Goal: Check status

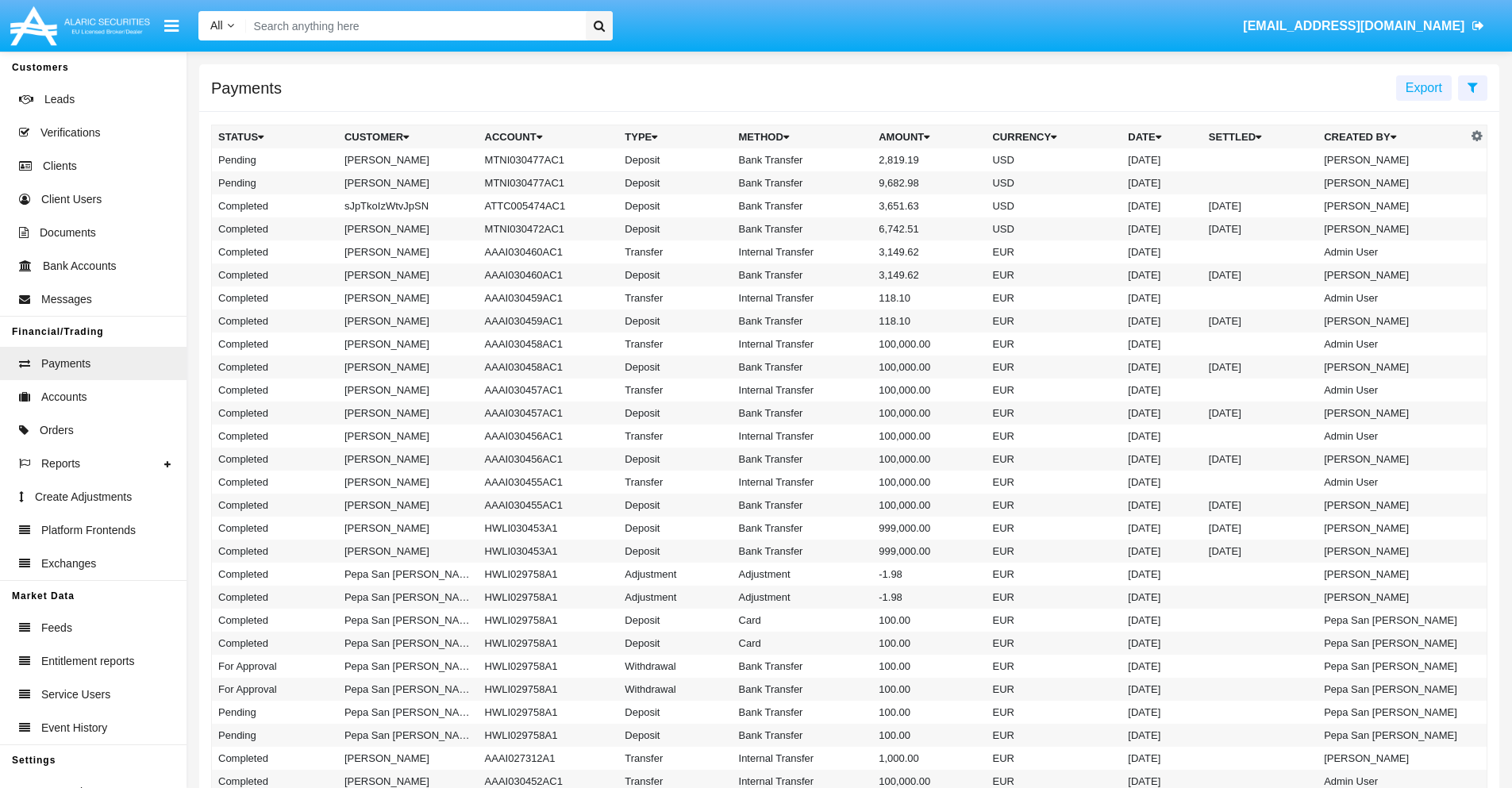
click at [1473, 87] on icon at bounding box center [1473, 87] width 10 height 12
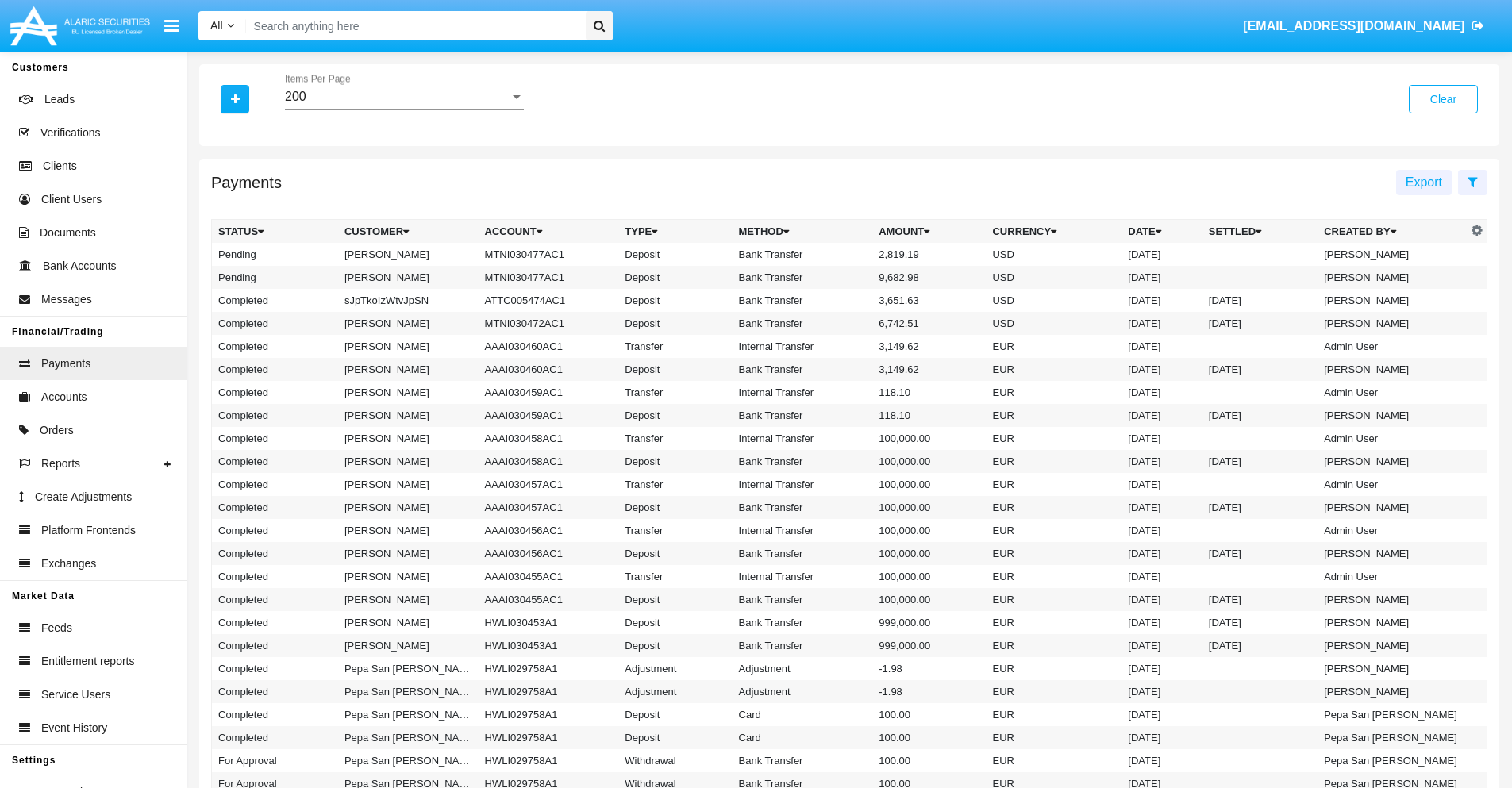
click at [404, 97] on div "200" at bounding box center [397, 97] width 225 height 14
click at [404, 109] on span "10" at bounding box center [404, 109] width 239 height 38
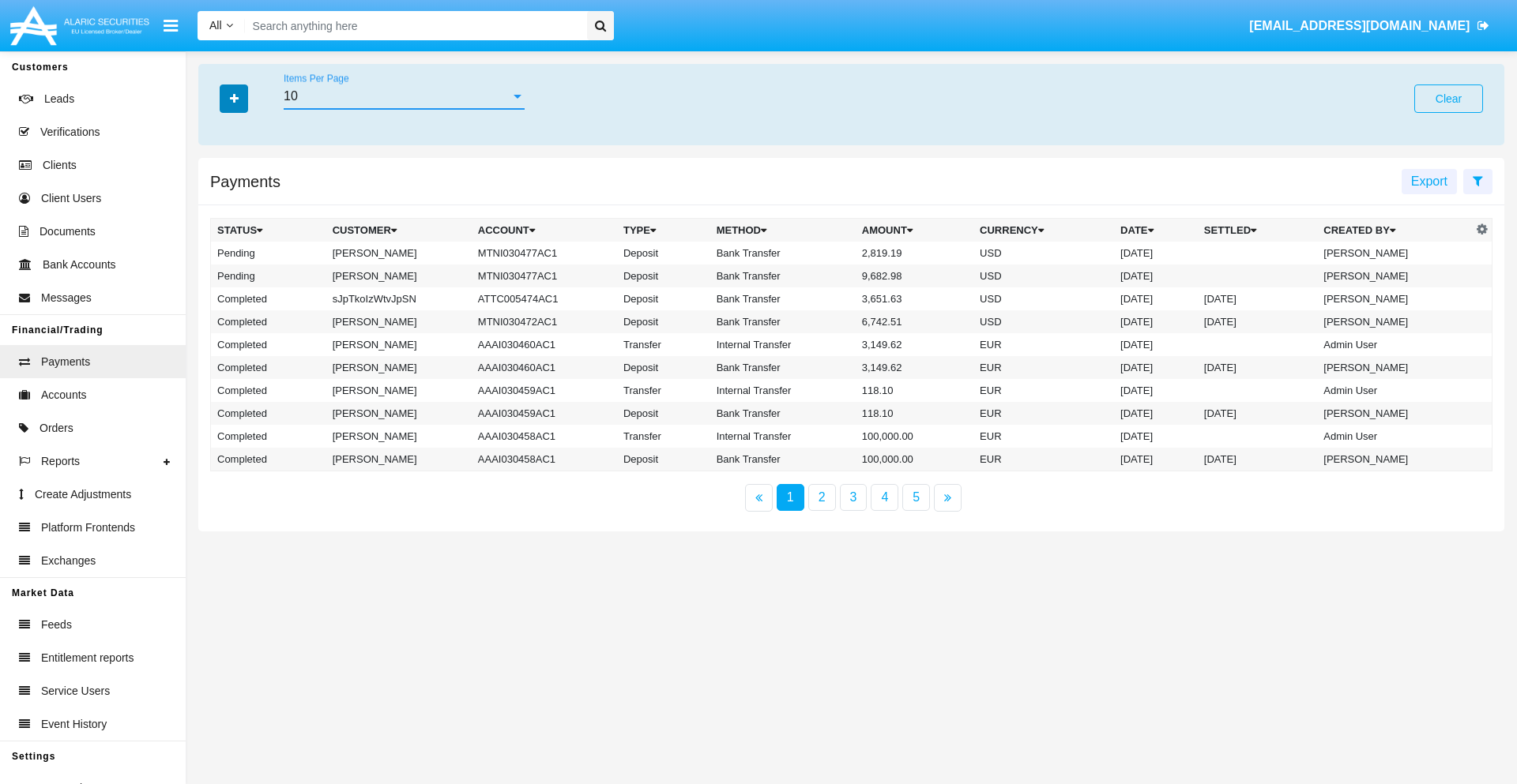
click at [234, 98] on icon "button" at bounding box center [234, 98] width 8 height 11
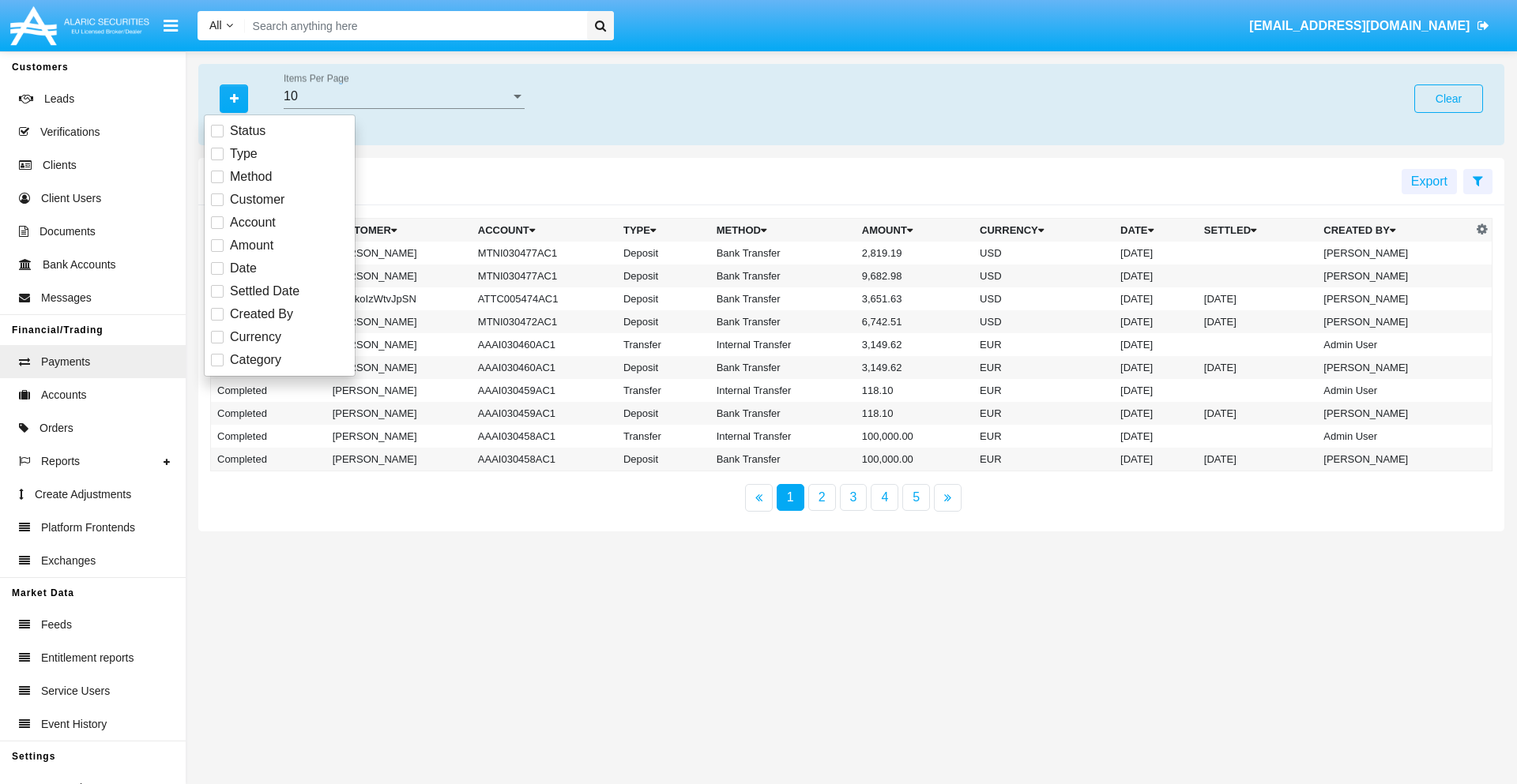
click at [247, 131] on span "Status" at bounding box center [247, 131] width 36 height 19
click at [217, 138] on input "Status" at bounding box center [216, 138] width 1 height 1
checkbox input "true"
click at [234, 98] on icon "button" at bounding box center [234, 98] width 8 height 11
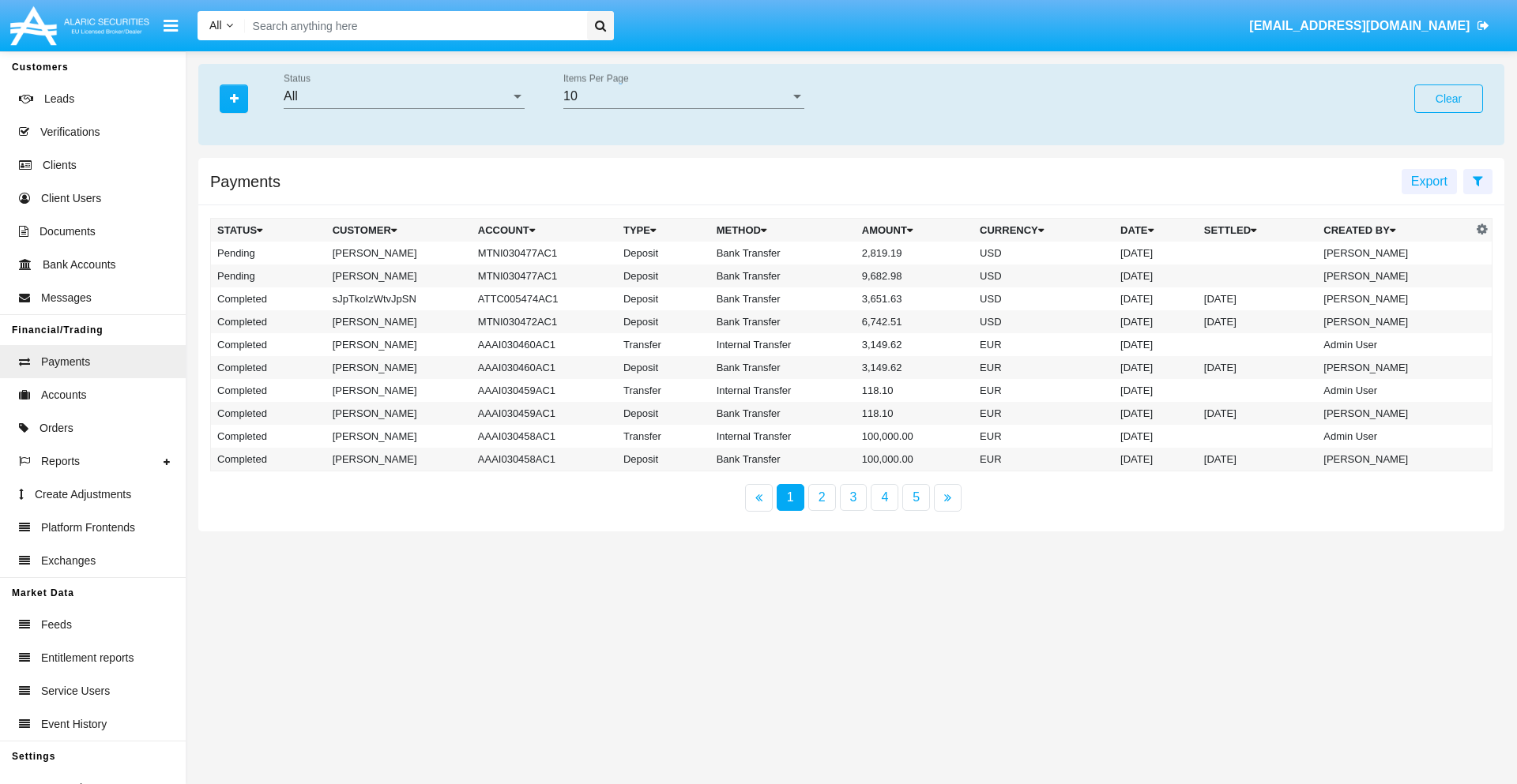
click at [404, 96] on div "All" at bounding box center [396, 96] width 226 height 14
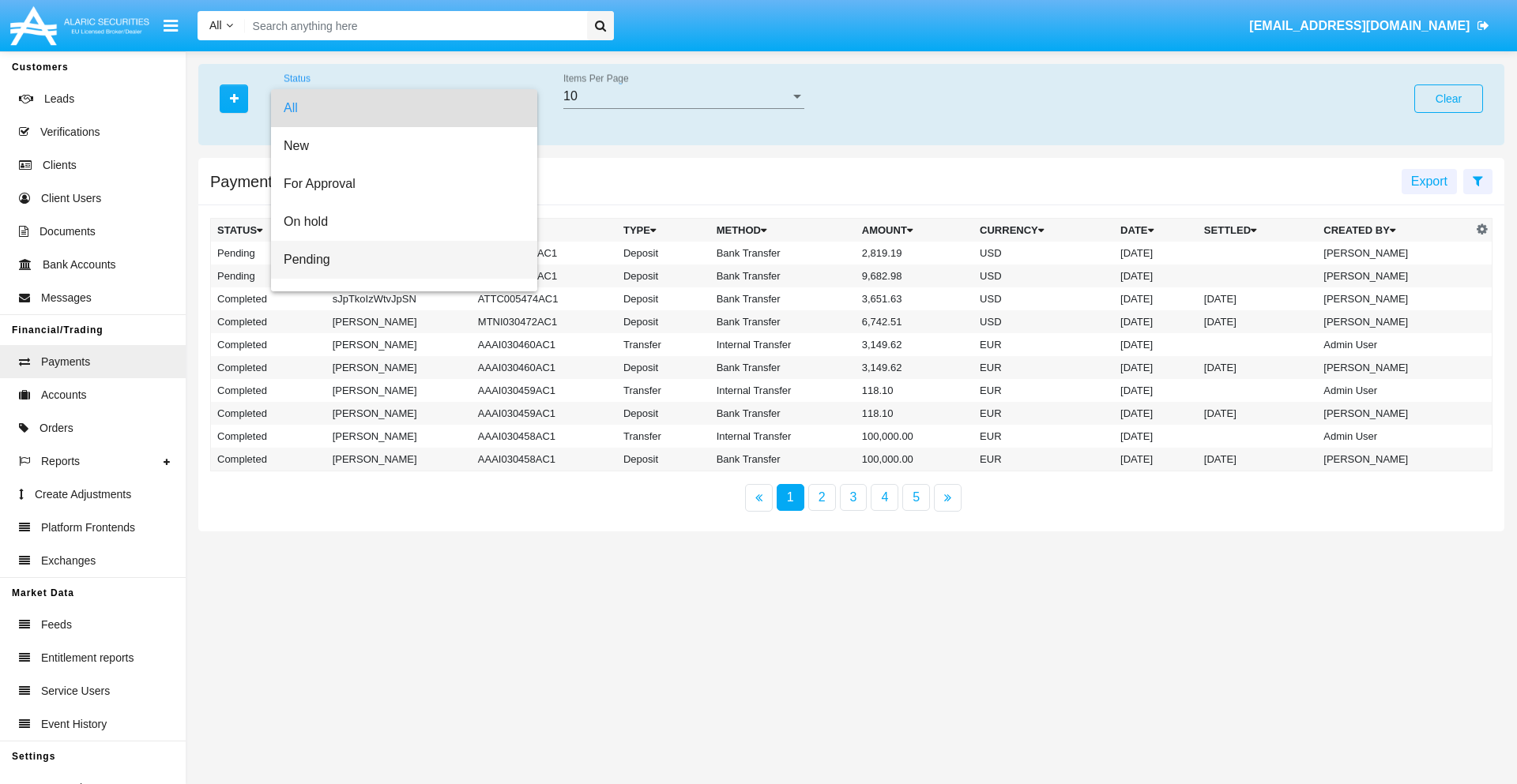
click at [397, 260] on span "Pending" at bounding box center [404, 260] width 241 height 38
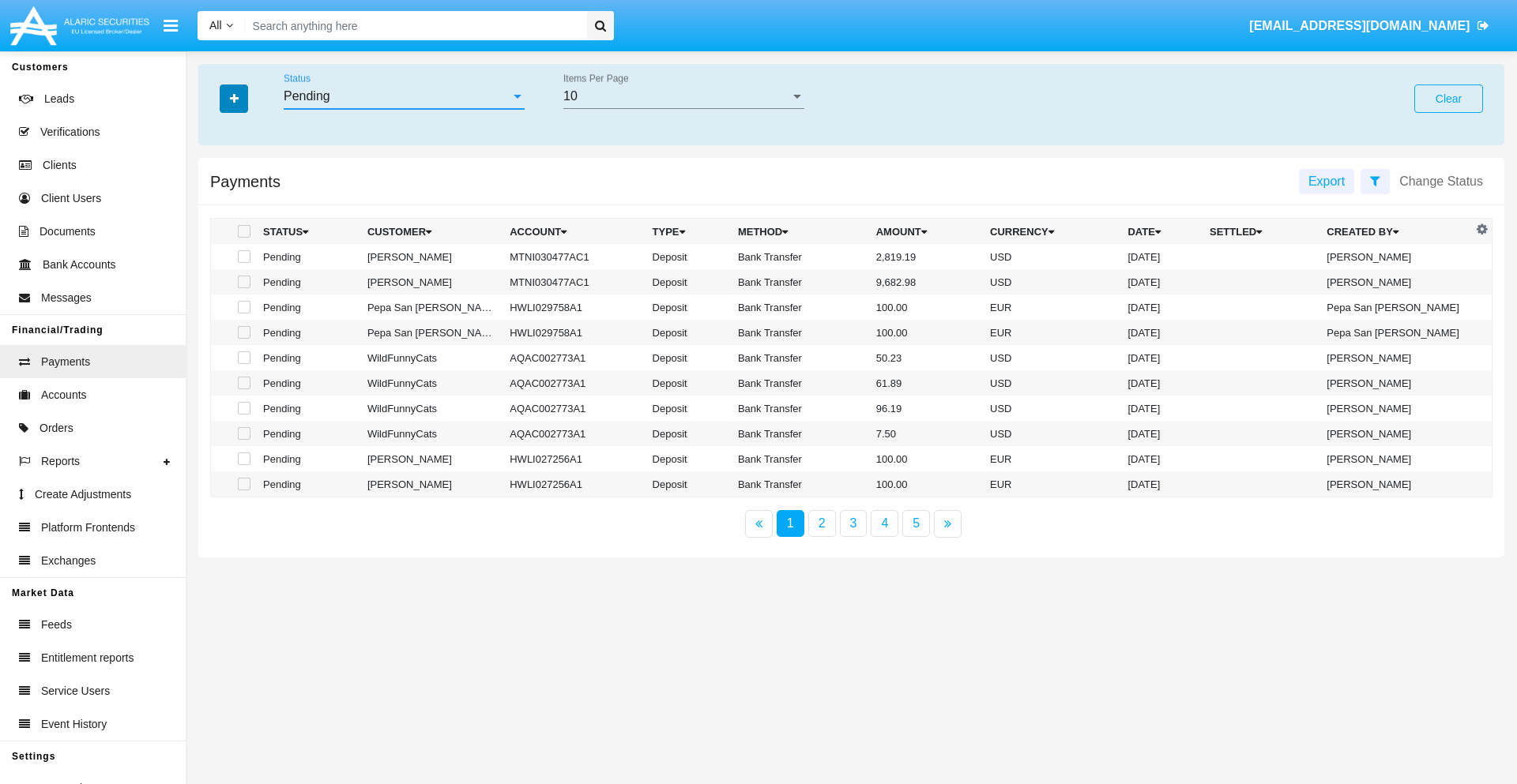
click at [234, 98] on icon "button" at bounding box center [234, 98] width 8 height 11
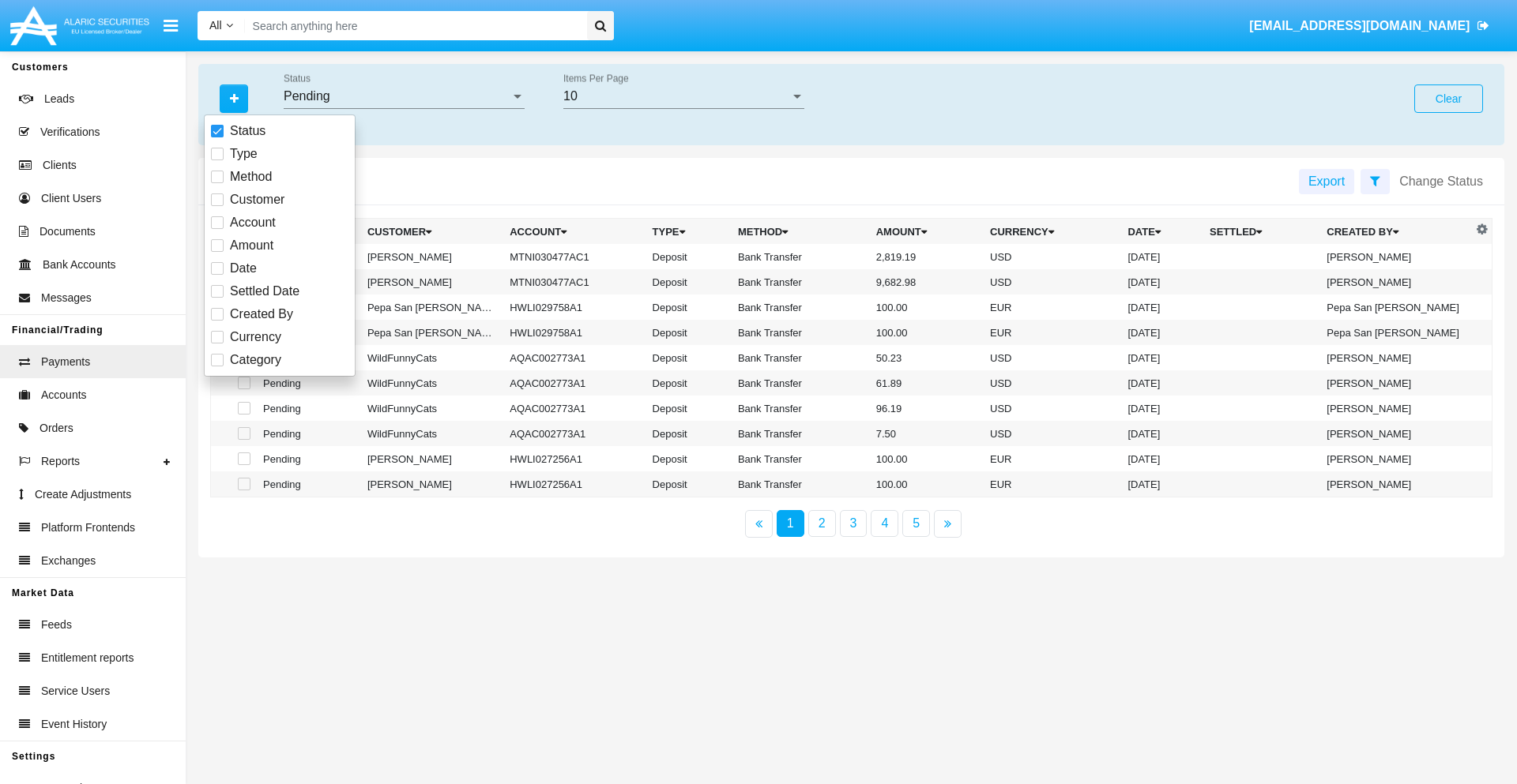
click at [250, 177] on span "Method" at bounding box center [250, 177] width 42 height 19
click at [217, 183] on input "Method" at bounding box center [216, 183] width 1 height 1
checkbox input "true"
click at [234, 98] on icon "button" at bounding box center [234, 98] width 8 height 11
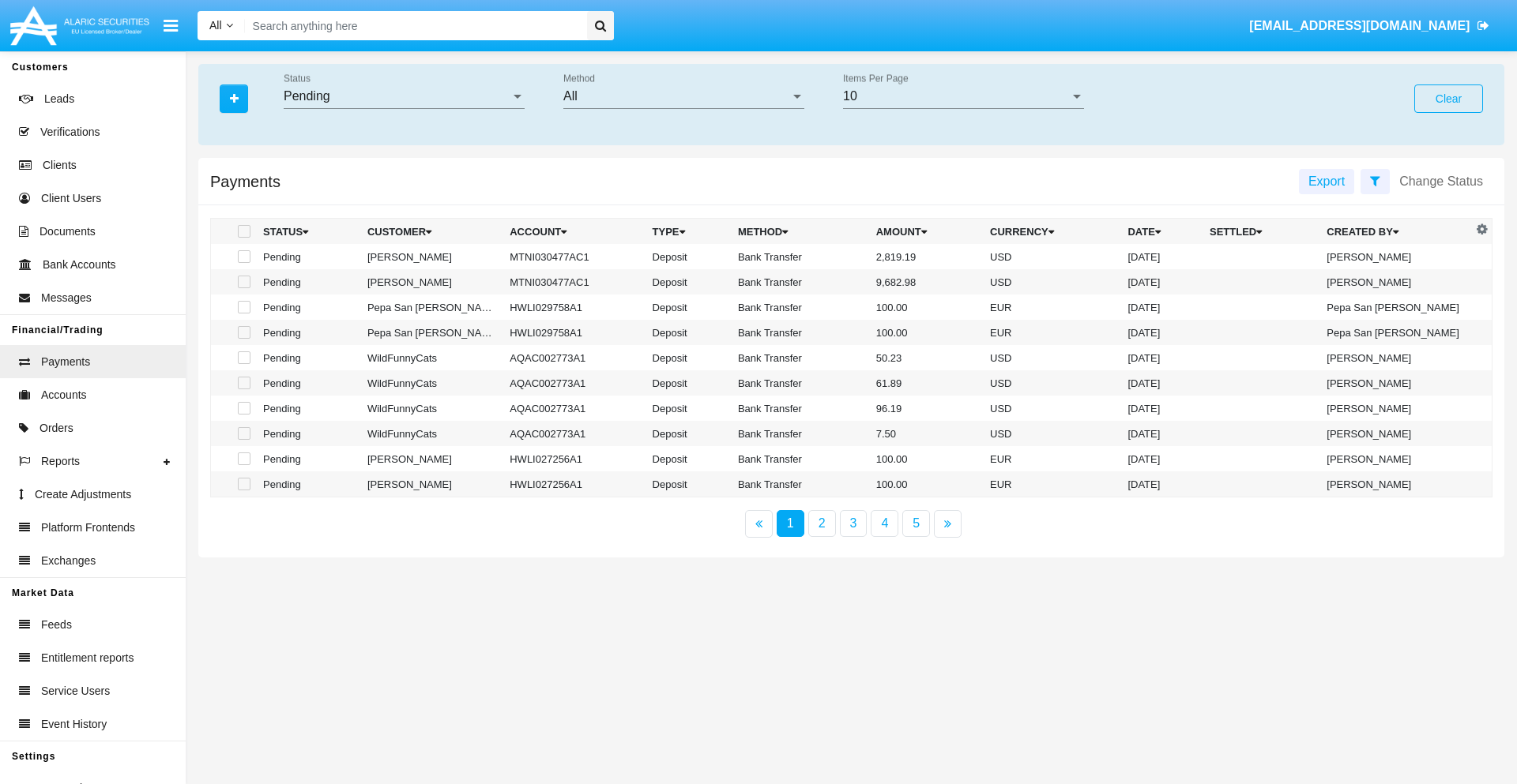
click at [683, 96] on div "All" at bounding box center [676, 96] width 226 height 14
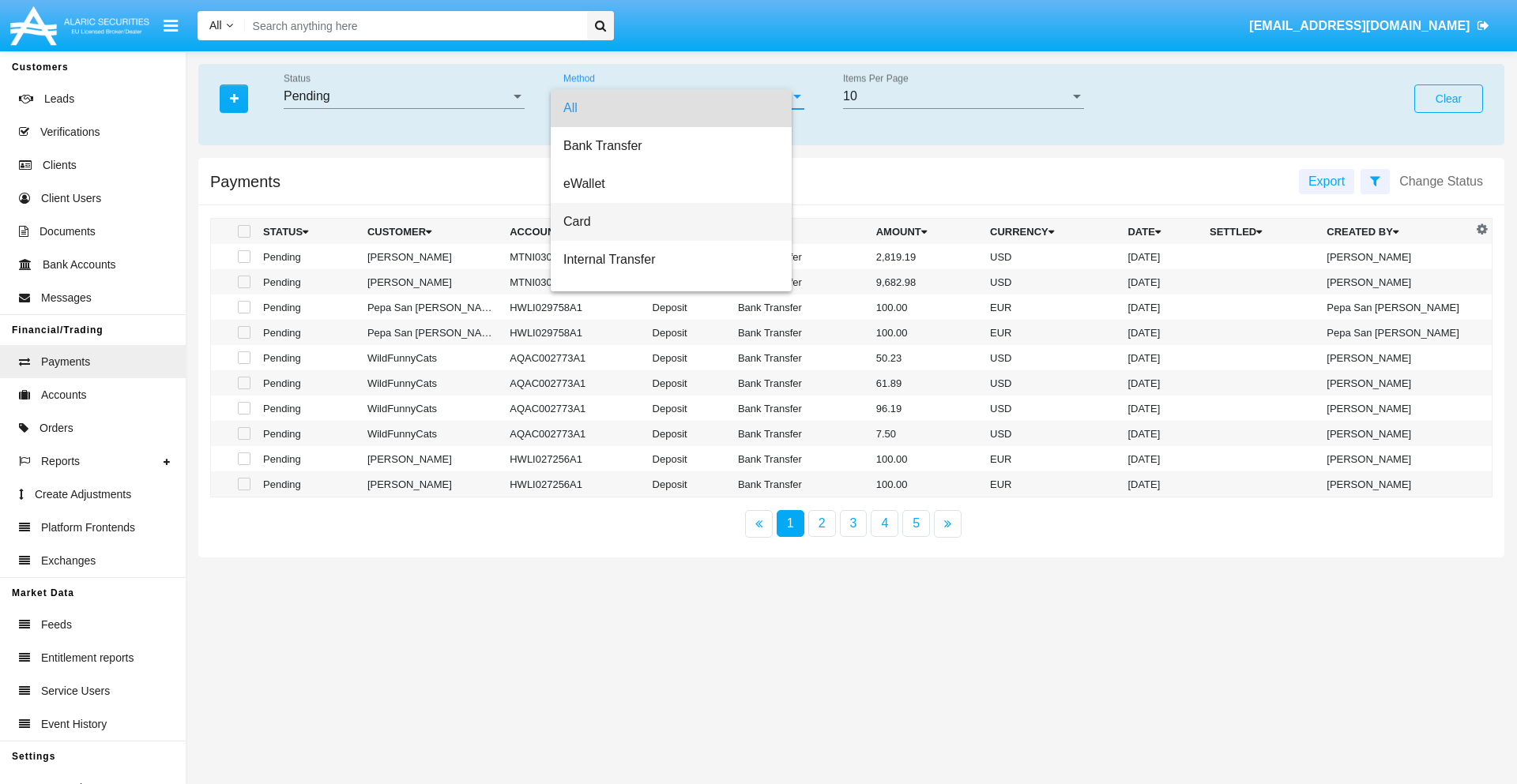
click at [677, 222] on span "Card" at bounding box center [671, 222] width 216 height 38
